Goal: Browse casually: Explore the website without a specific task or goal

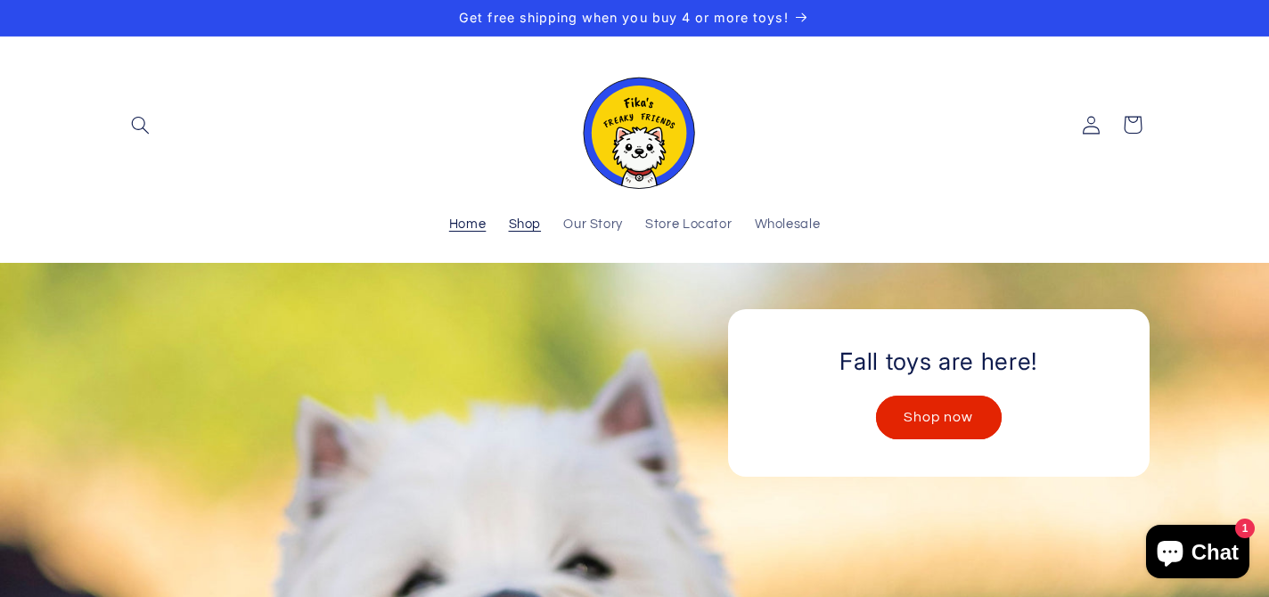
click at [516, 226] on span "Shop" at bounding box center [525, 224] width 33 height 17
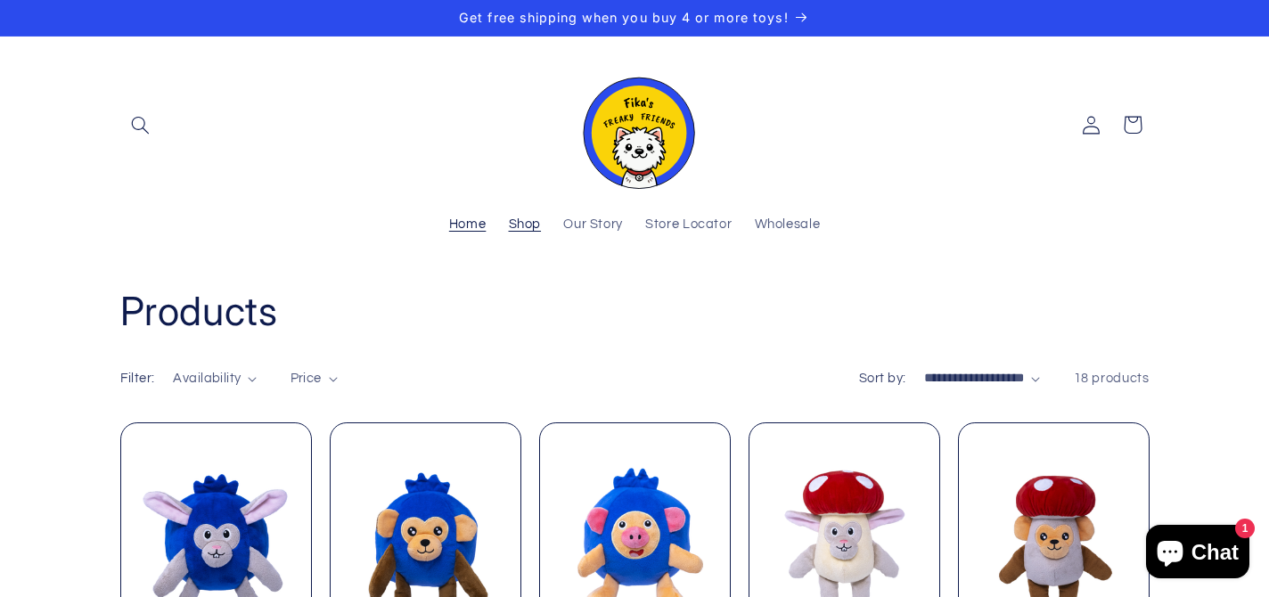
click at [475, 222] on span "Home" at bounding box center [467, 224] width 37 height 17
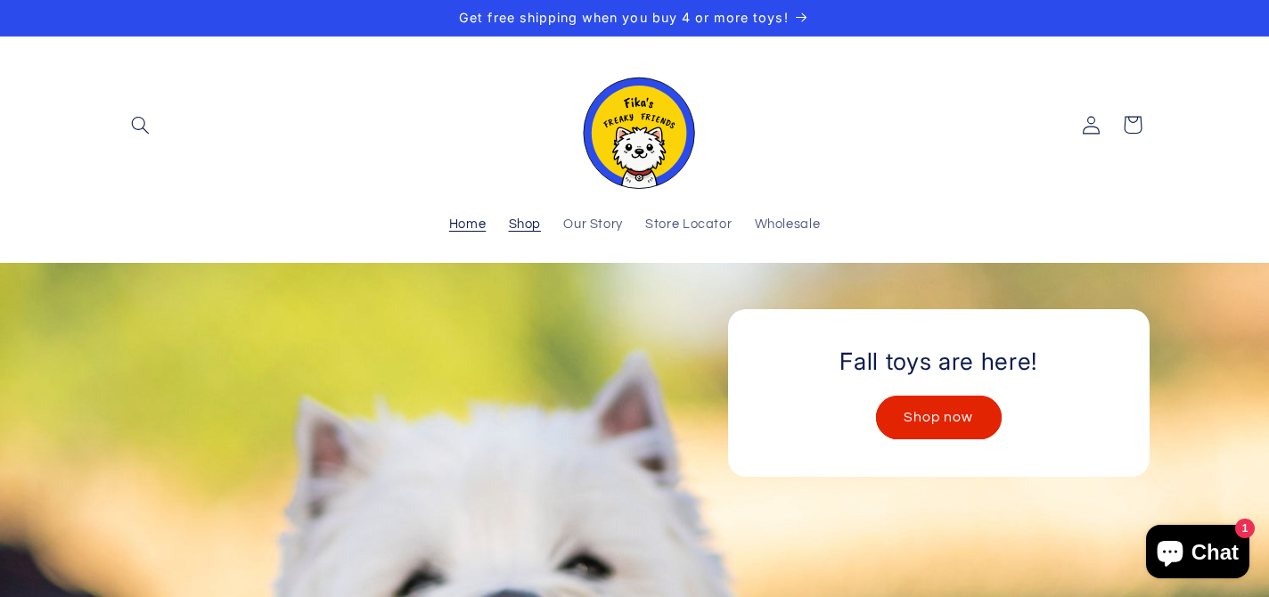
click at [523, 230] on span "Shop" at bounding box center [525, 224] width 33 height 17
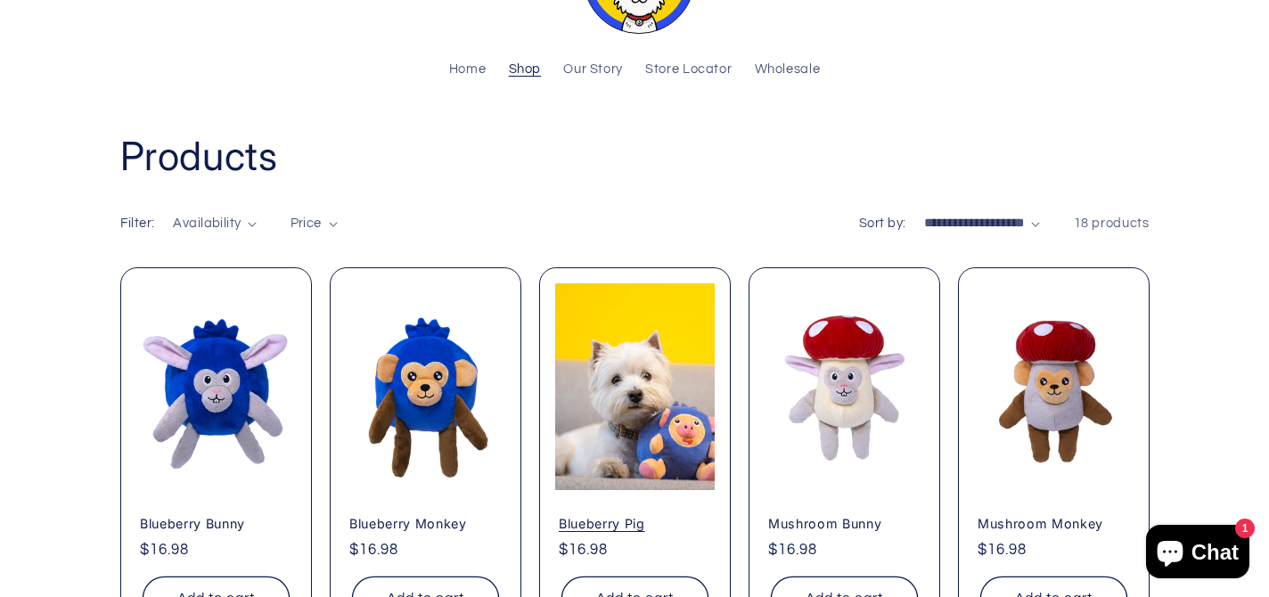
scroll to position [185, 0]
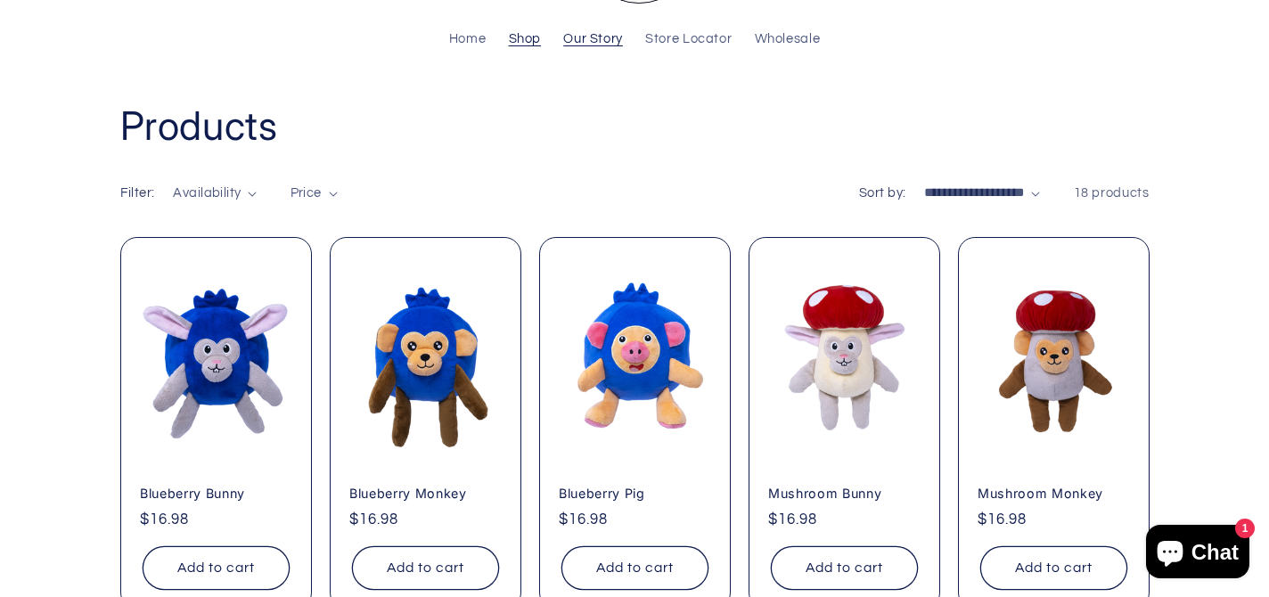
click at [609, 40] on span "Our Story" at bounding box center [593, 39] width 60 height 17
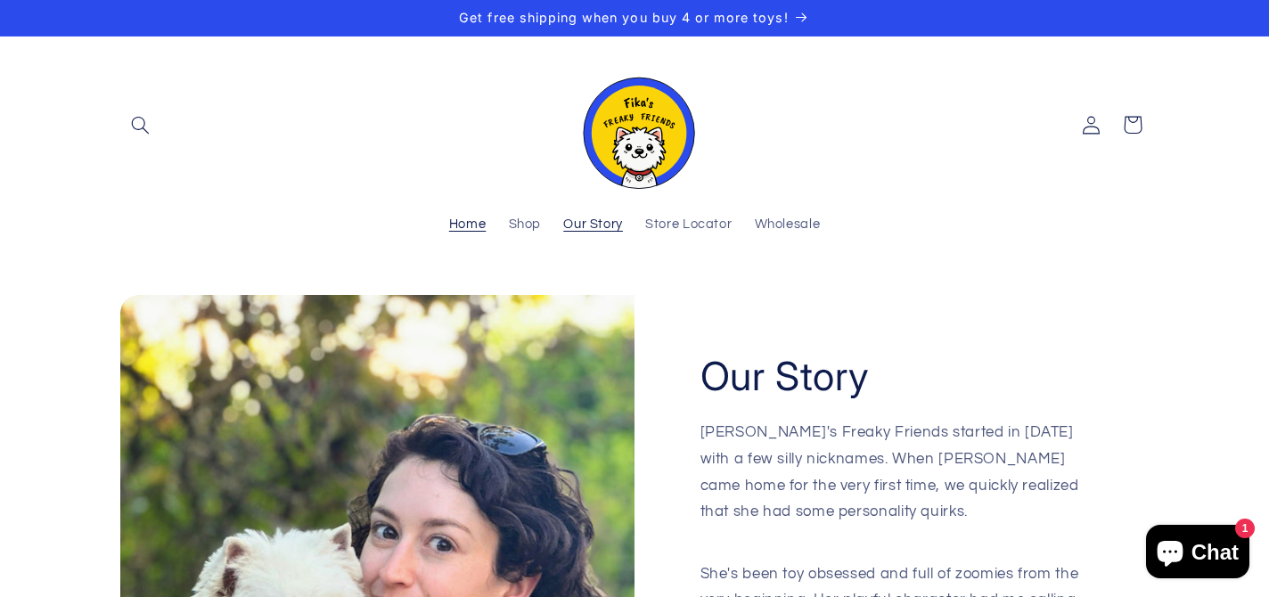
click at [472, 224] on span "Home" at bounding box center [467, 224] width 37 height 17
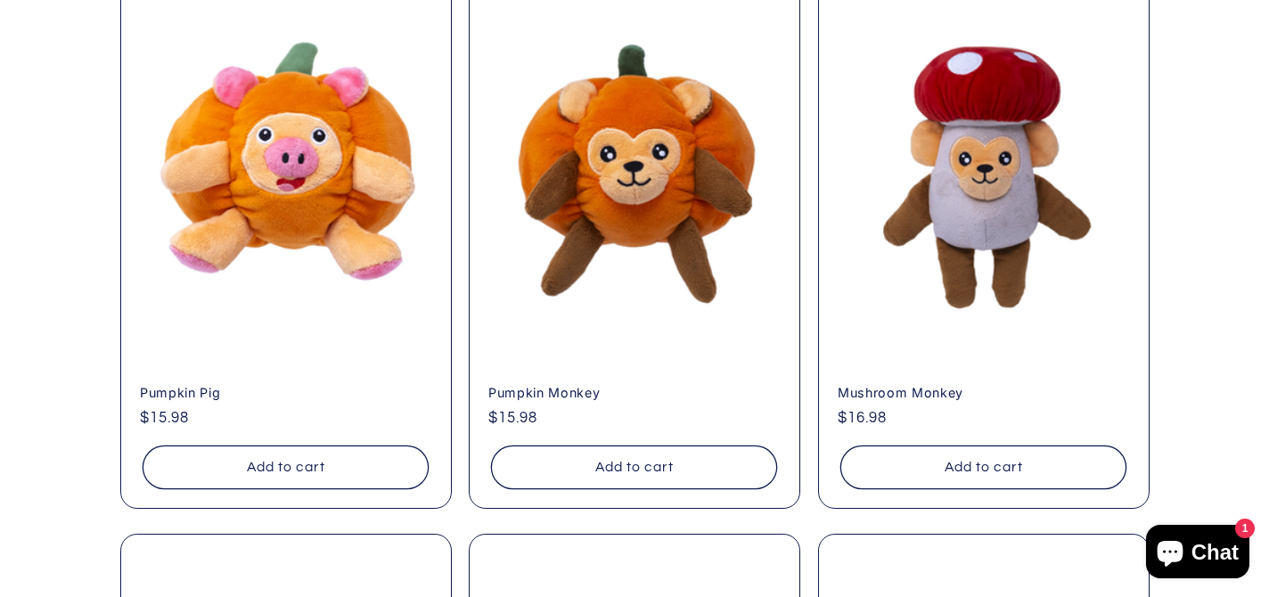
scroll to position [1530, 0]
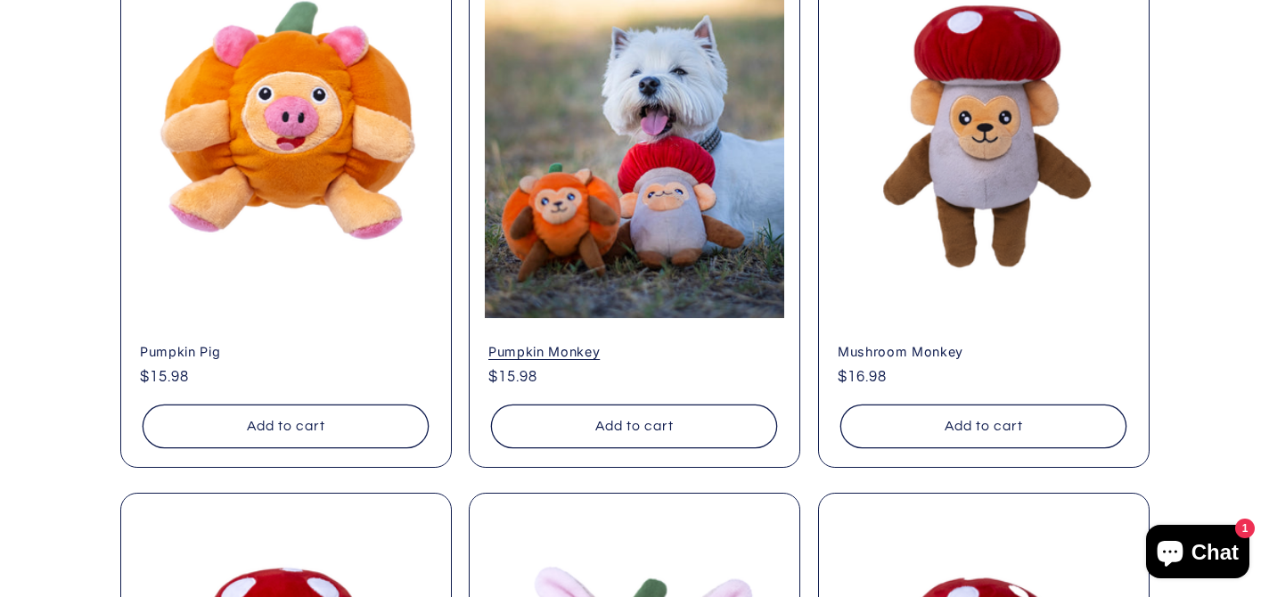
click at [632, 344] on link "Pumpkin Monkey" at bounding box center [634, 352] width 292 height 16
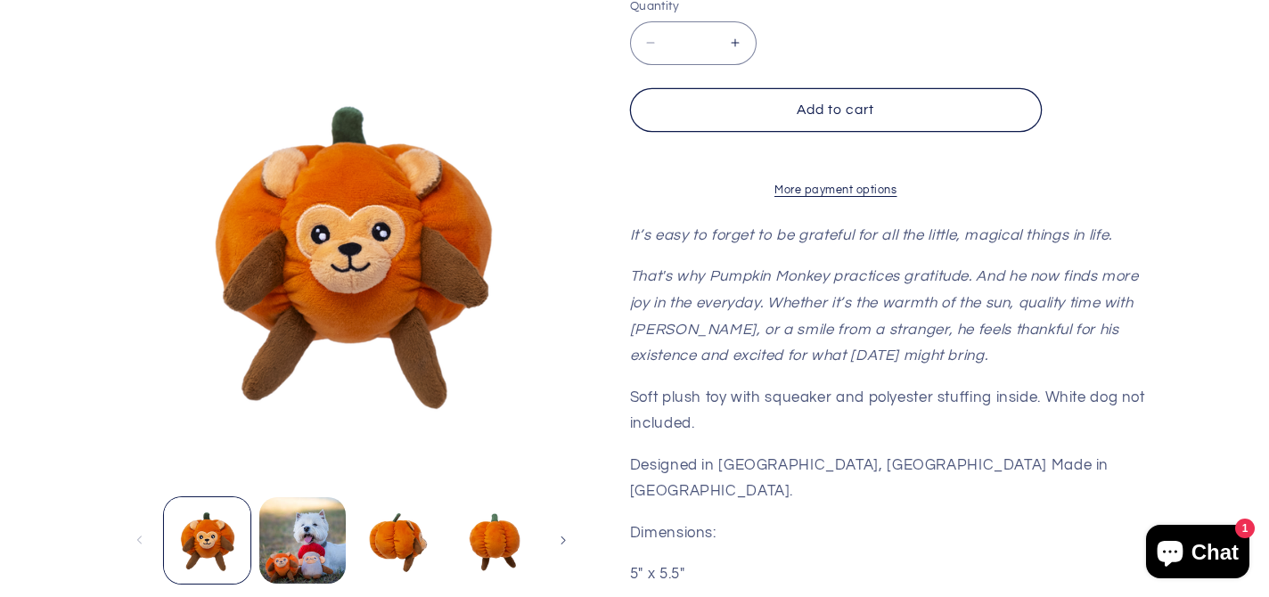
scroll to position [553, 0]
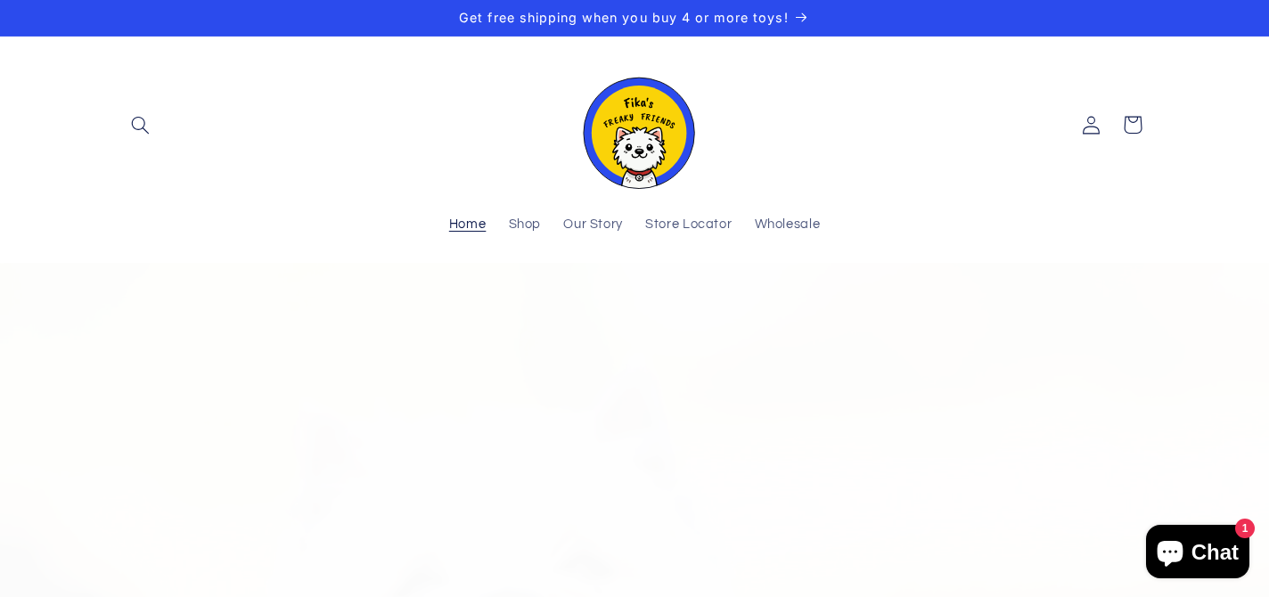
scroll to position [1530, 0]
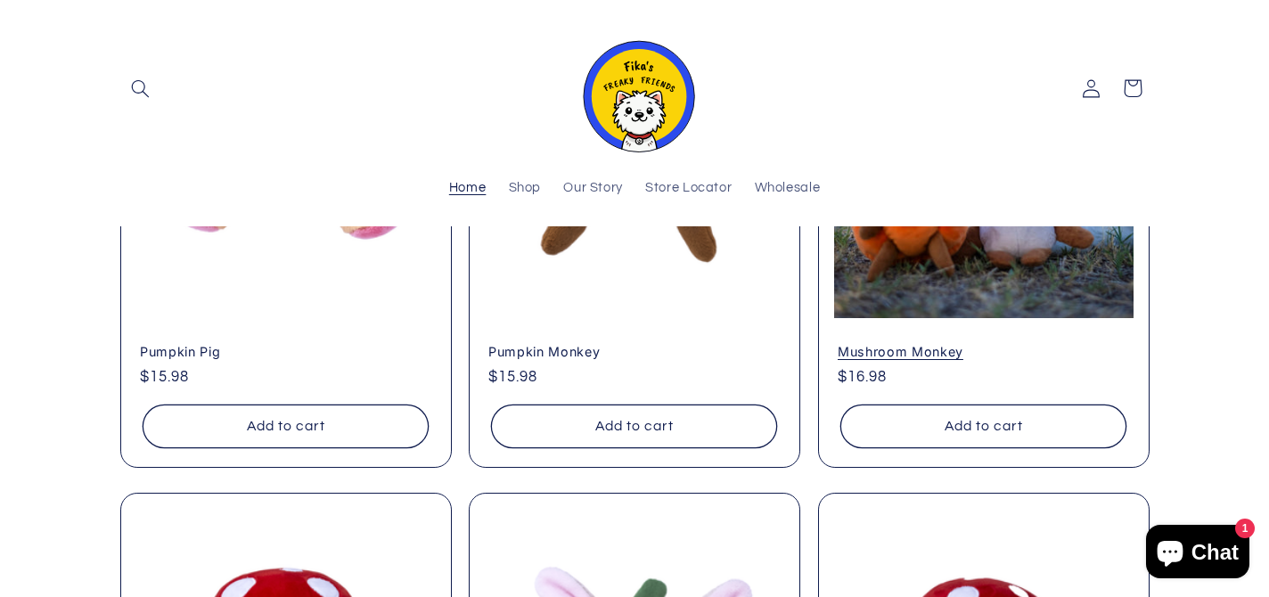
click at [900, 352] on link "Mushroom Monkey" at bounding box center [983, 352] width 292 height 16
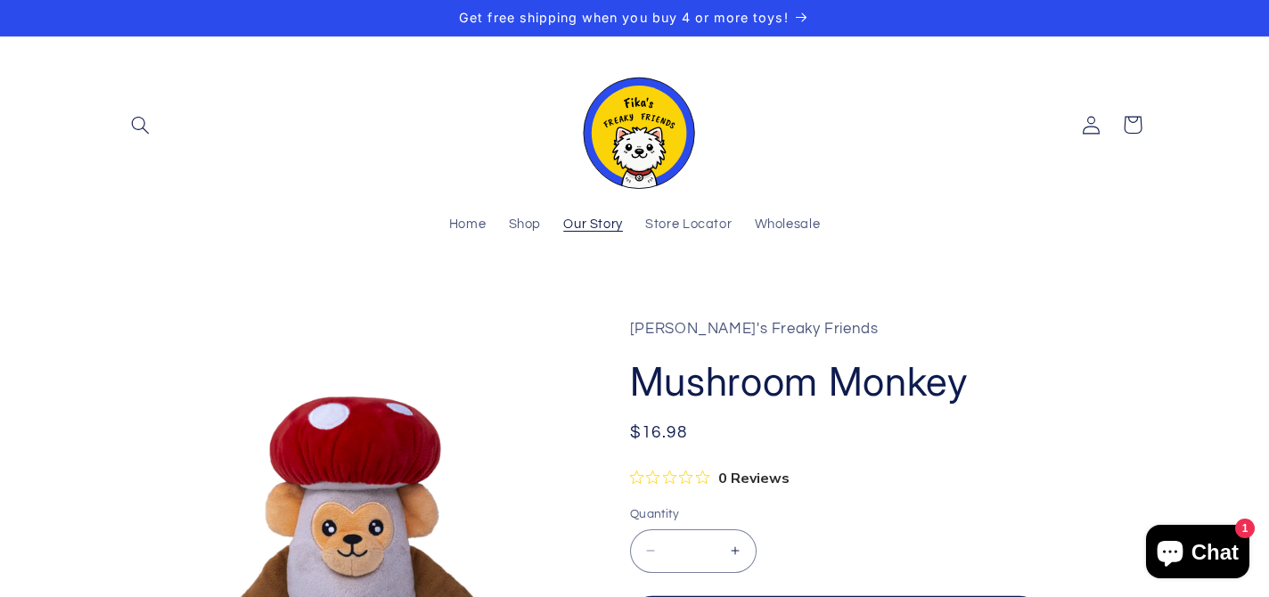
click at [601, 222] on span "Our Story" at bounding box center [593, 224] width 60 height 17
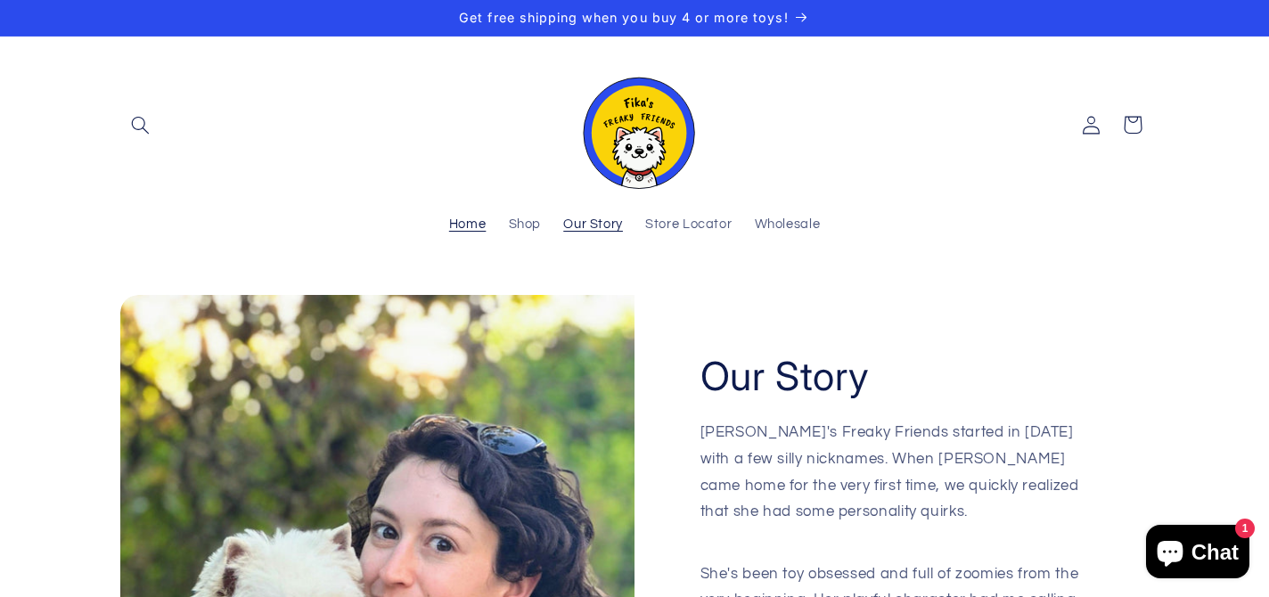
click at [469, 221] on span "Home" at bounding box center [467, 224] width 37 height 17
